Goal: Contribute content: Add original content to the website for others to see

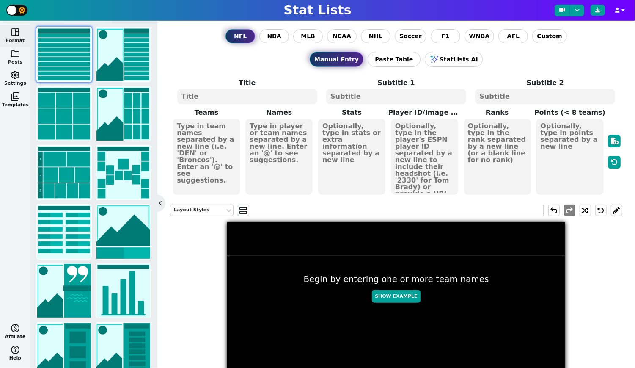
click at [16, 58] on span "folder" at bounding box center [15, 54] width 10 height 10
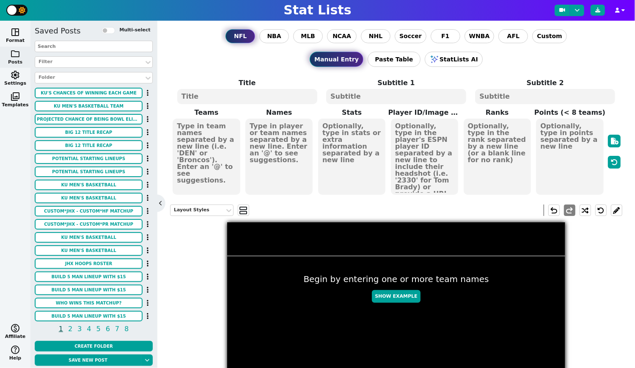
click at [88, 47] on input "text" at bounding box center [94, 46] width 118 height 11
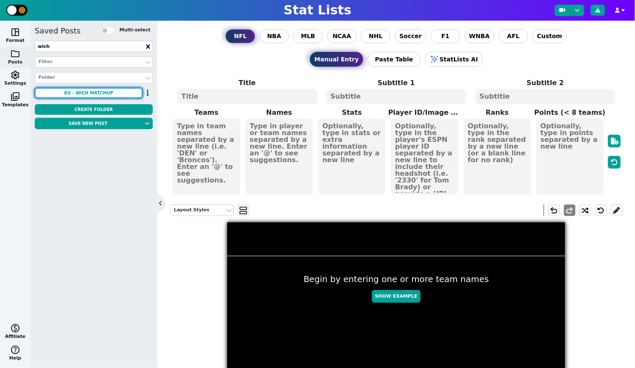
type input "wich"
click at [108, 90] on button "KU - WICH Matchup" at bounding box center [89, 93] width 108 height 11
type textarea "KU WICH"
type textarea "3 0"
type textarea "#13"
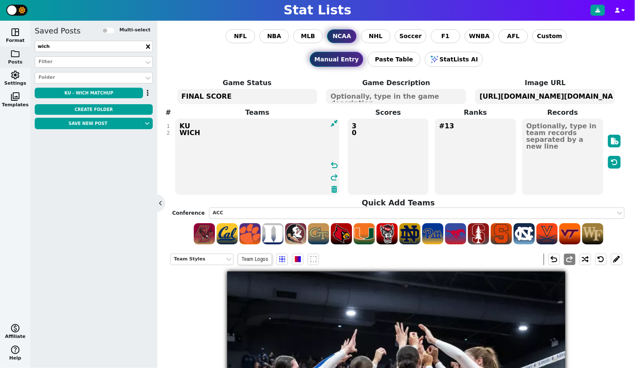
click at [221, 133] on textarea "KU WICH" at bounding box center [257, 157] width 164 height 76
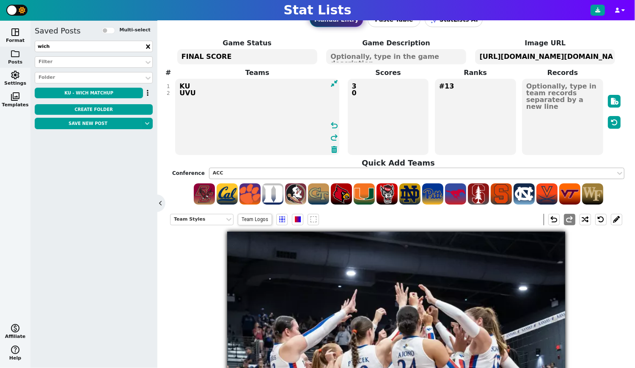
scroll to position [36, 0]
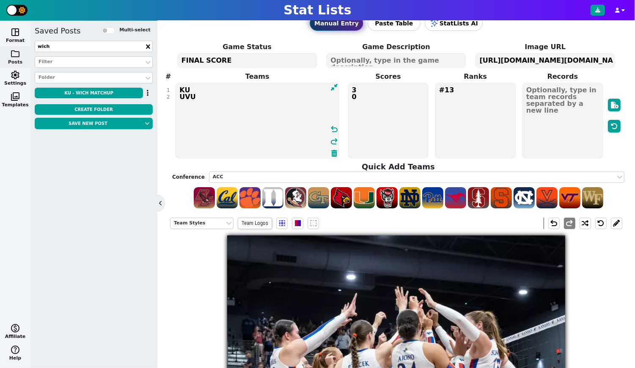
type textarea "KU UVU"
click at [365, 97] on textarea "3 0" at bounding box center [388, 121] width 81 height 76
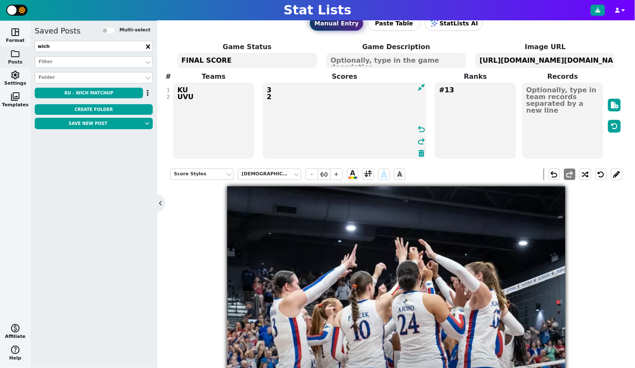
type textarea "3 2"
drag, startPoint x: 460, startPoint y: 88, endPoint x: 425, endPoint y: 88, distance: 35.1
click at [435, 88] on textarea "#13" at bounding box center [475, 121] width 81 height 76
type input "23"
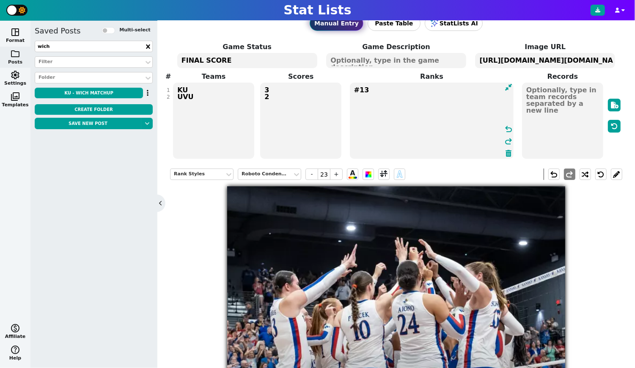
drag, startPoint x: 371, startPoint y: 90, endPoint x: 350, endPoint y: 89, distance: 20.8
click at [350, 89] on textarea "#13" at bounding box center [432, 121] width 164 height 76
click at [204, 266] on div "Rank Styles Roboto Condensed - 23 + A A undo redo 3 FINAL SCORE 2" at bounding box center [396, 343] width 453 height 362
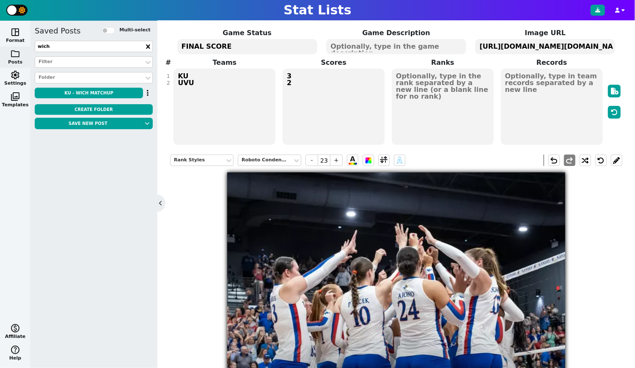
scroll to position [0, 0]
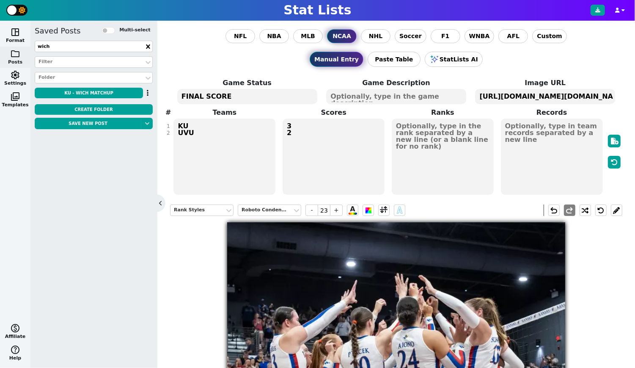
click at [400, 96] on textarea at bounding box center [396, 96] width 140 height 15
type input "25"
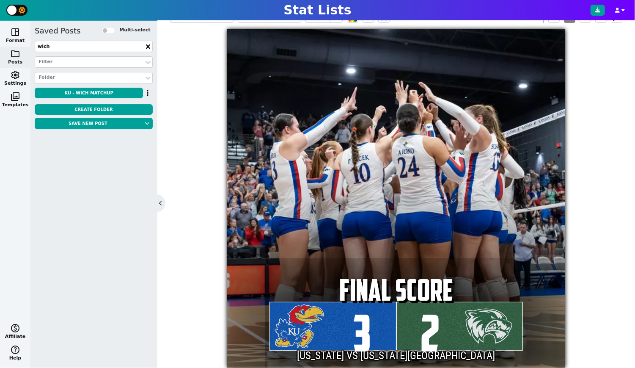
scroll to position [190, 0]
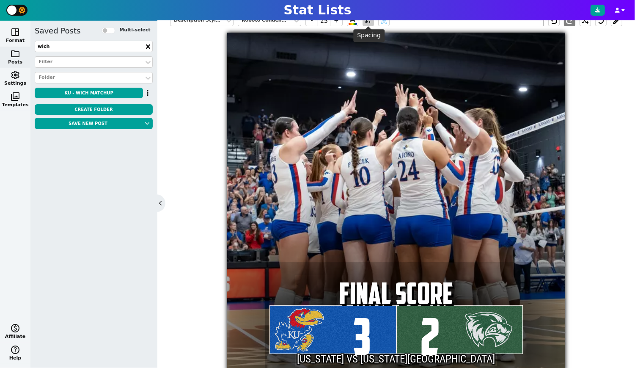
type textarea "[US_STATE] VS [US_STATE][GEOGRAPHIC_DATA]"
click at [367, 23] on span at bounding box center [369, 20] width 8 height 11
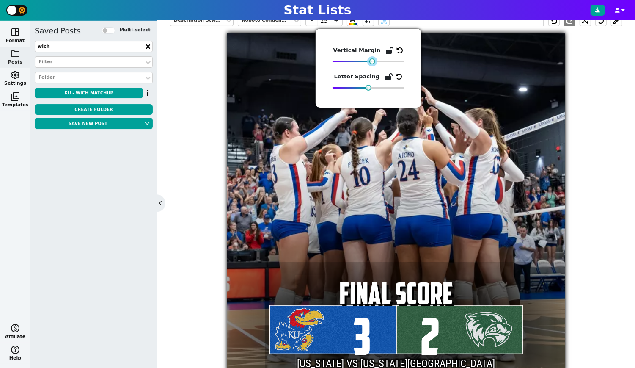
click at [372, 62] on div at bounding box center [373, 61] width 6 height 6
click at [443, 177] on div "Description Styles Roboto Condensed - 25 + A A undo redo 3 FINAL SCORE 2 KANSAS…" at bounding box center [396, 189] width 453 height 362
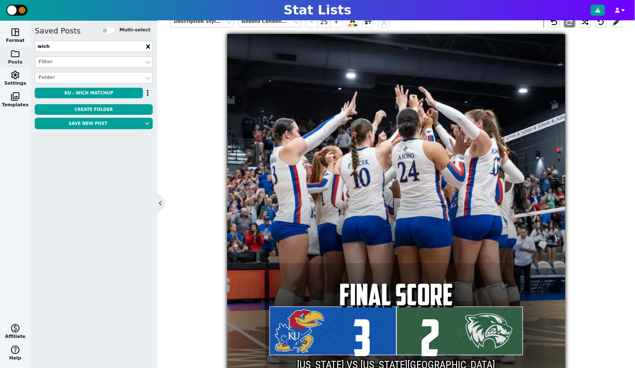
scroll to position [191, 0]
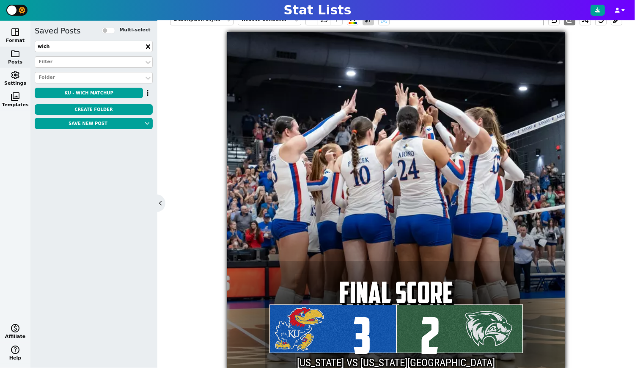
click at [371, 22] on span at bounding box center [369, 19] width 8 height 11
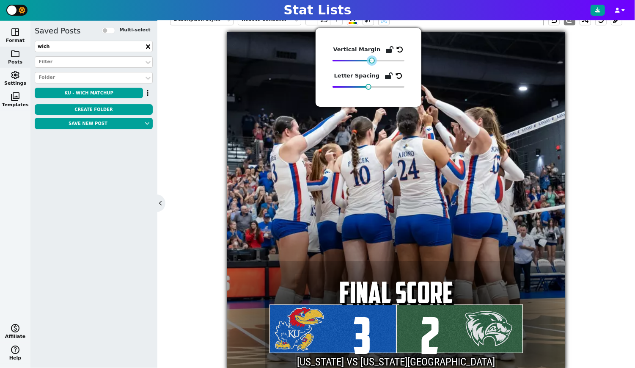
click at [370, 61] on div at bounding box center [372, 61] width 6 height 6
click at [443, 222] on div "Description Styles Roboto Condensed - 25 + A A undo redo 3 FINAL SCORE 2 KANSAS…" at bounding box center [396, 189] width 453 height 362
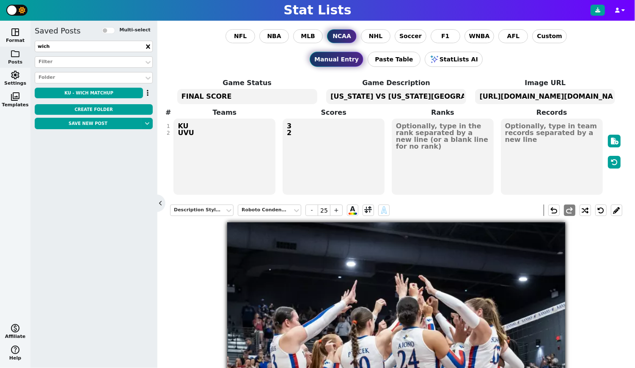
scroll to position [0, 0]
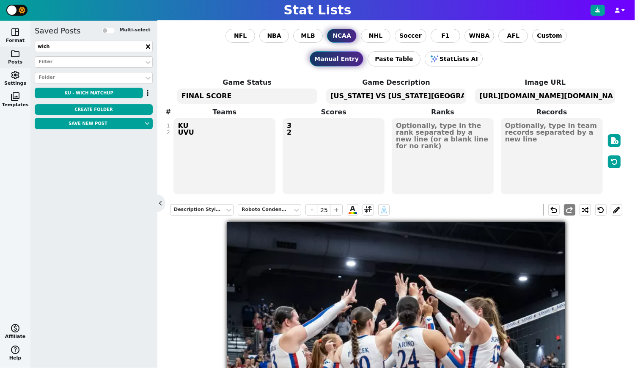
click at [443, 94] on textarea "https://images.sidearmdev.com/fit?url=https%3a%2f%2fdxbhsrqyrr690.cloudfront.ne…" at bounding box center [545, 95] width 140 height 15
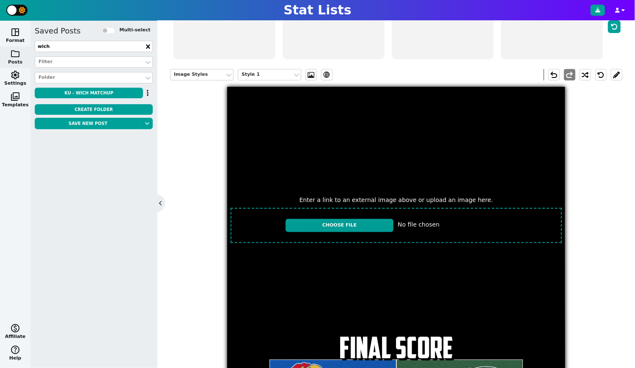
scroll to position [139, 0]
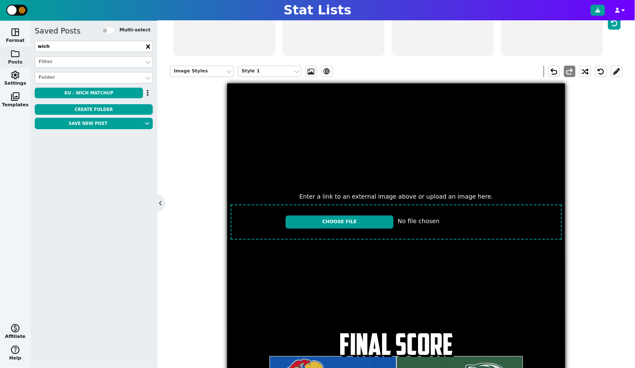
click at [348, 222] on input "file" at bounding box center [396, 221] width 338 height 41
type input "C:\fakepath\IMG_1999.jpeg"
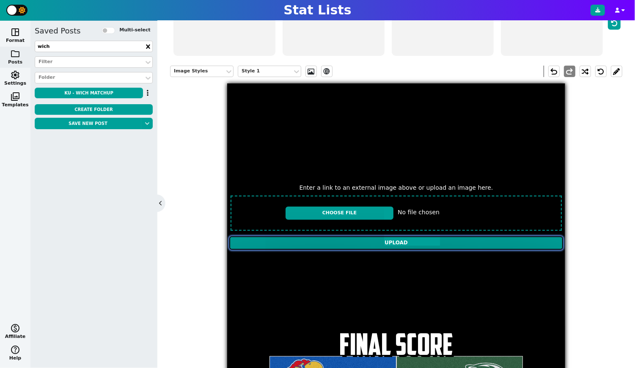
click at [373, 243] on input "Upload" at bounding box center [396, 243] width 334 height 14
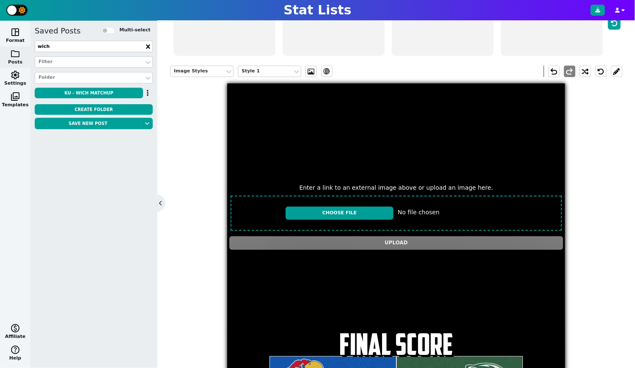
type textarea "[URL][DOMAIN_NAME][DOMAIN_NAME]"
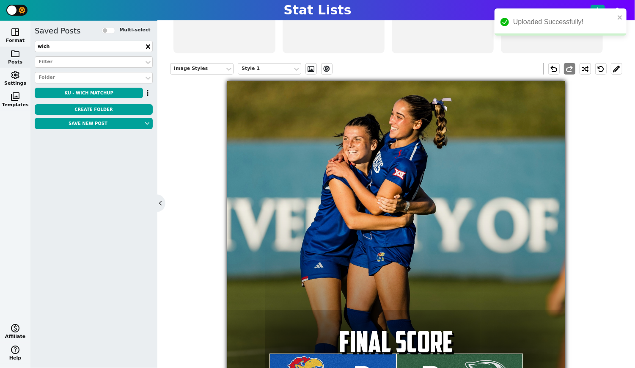
scroll to position [141, 0]
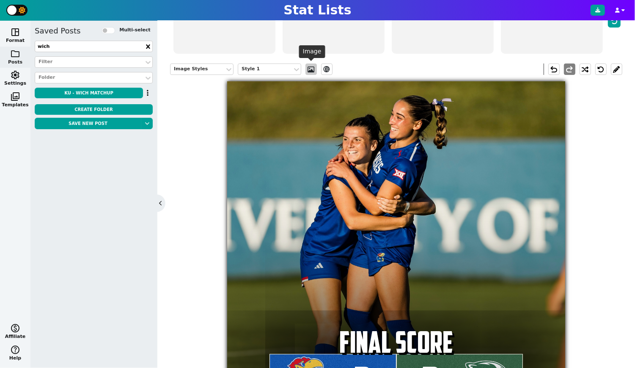
click at [309, 69] on span at bounding box center [311, 69] width 8 height 7
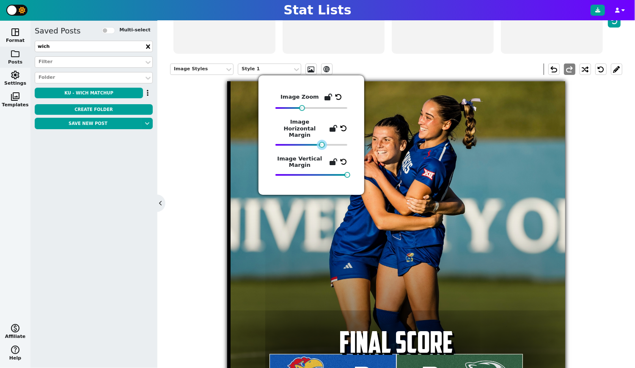
drag, startPoint x: 305, startPoint y: 139, endPoint x: 322, endPoint y: 140, distance: 17.0
click at [322, 142] on div at bounding box center [322, 145] width 6 height 6
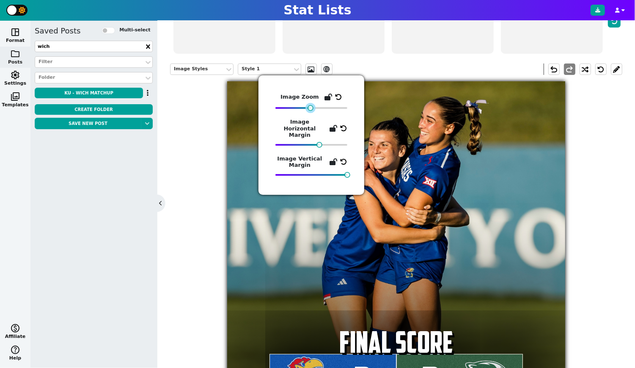
drag, startPoint x: 303, startPoint y: 107, endPoint x: 311, endPoint y: 106, distance: 8.5
click at [312, 107] on div at bounding box center [311, 108] width 6 height 6
click at [443, 243] on div "Image Styles Style 1 ev_shadow undo redo 3 FINAL SCORE 2 KANSAS VS UTAH VALLEY" at bounding box center [396, 238] width 453 height 362
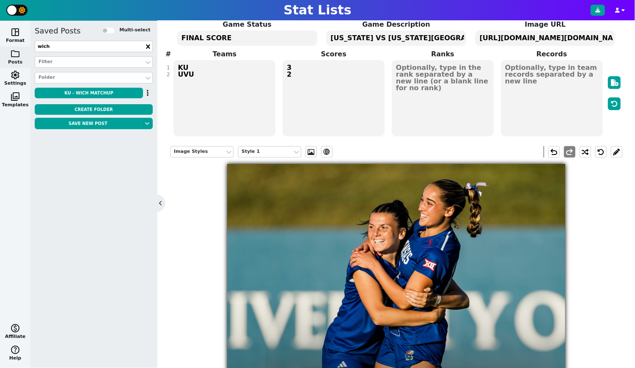
scroll to position [56, 0]
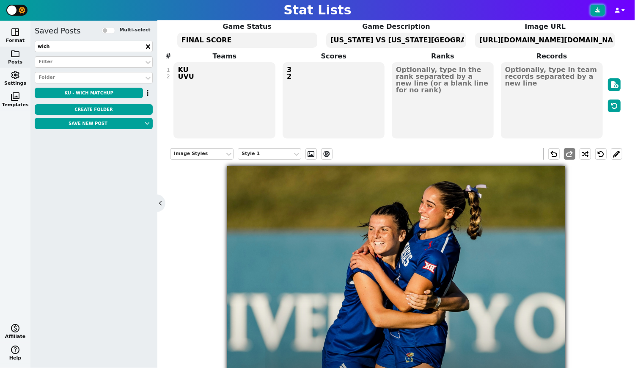
click at [443, 8] on icon at bounding box center [598, 10] width 5 height 5
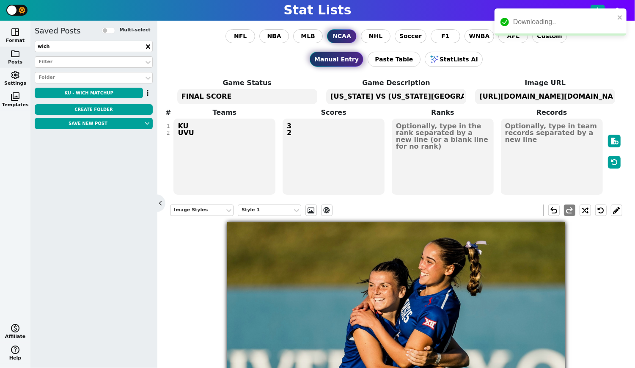
scroll to position [56, 0]
